Goal: Find specific page/section: Find specific page/section

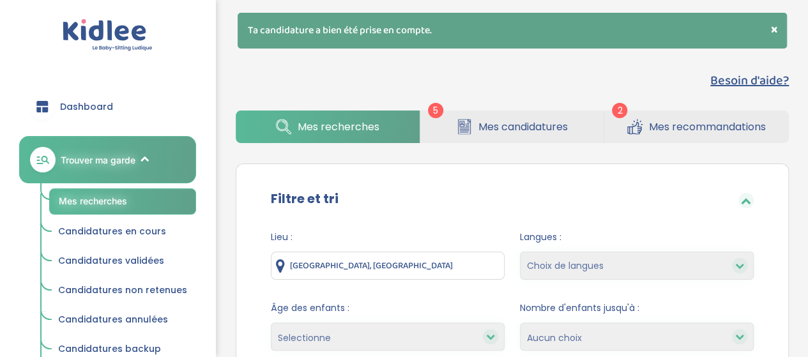
click at [667, 136] on link "Mes recommandations" at bounding box center [696, 126] width 185 height 33
click at [692, 124] on span "Mes recommandations" at bounding box center [707, 127] width 117 height 16
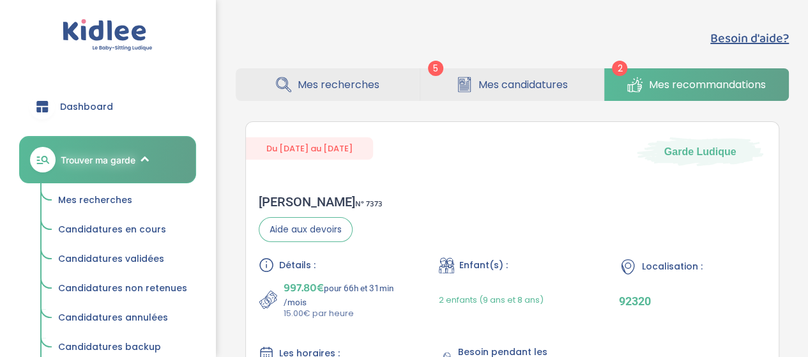
click at [537, 91] on span "Mes candidatures" at bounding box center [522, 85] width 89 height 16
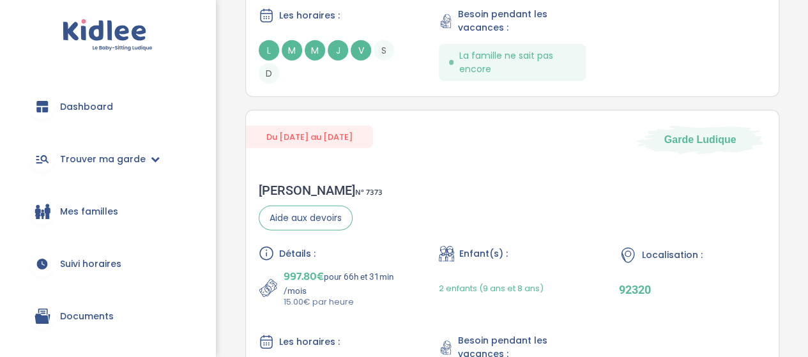
scroll to position [1491, 0]
